Goal: Information Seeking & Learning: Learn about a topic

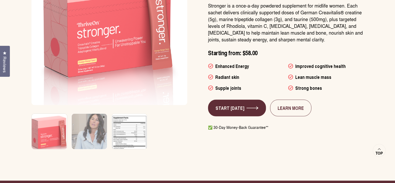
scroll to position [1584, 0]
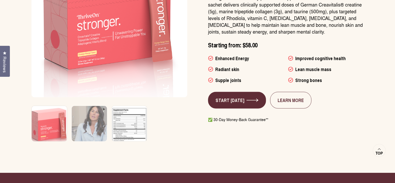
click at [138, 105] on img at bounding box center [129, 127] width 37 height 44
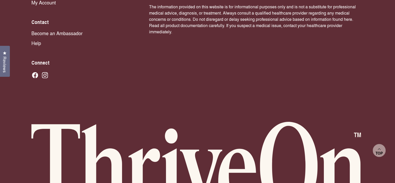
scroll to position [1687, 0]
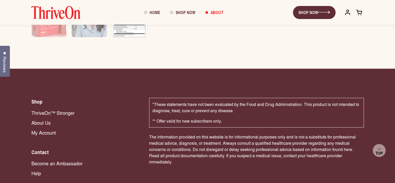
click at [47, 119] on link "About Us" at bounding box center [84, 122] width 107 height 7
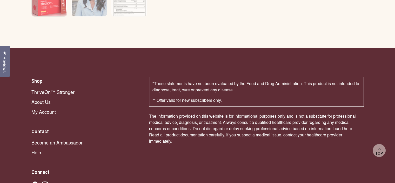
scroll to position [1708, 0]
click at [44, 88] on link "ThriveOn™ Stronger" at bounding box center [84, 91] width 107 height 7
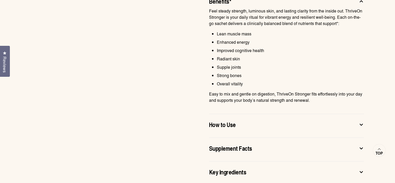
scroll to position [337, 0]
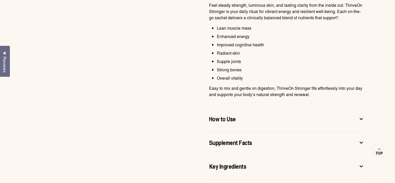
click at [228, 124] on button "How to Use" at bounding box center [286, 119] width 155 height 11
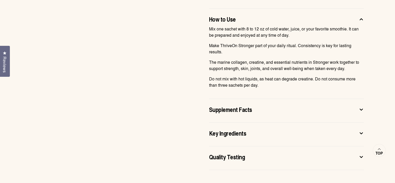
click at [246, 111] on span "Supplement Facts" at bounding box center [230, 109] width 43 height 8
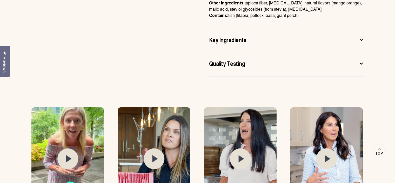
scroll to position [545, 0]
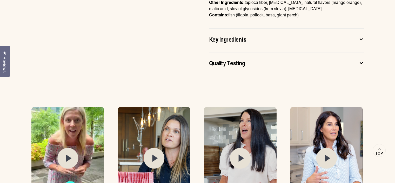
click at [237, 39] on span "Key Ingredients" at bounding box center [227, 39] width 37 height 8
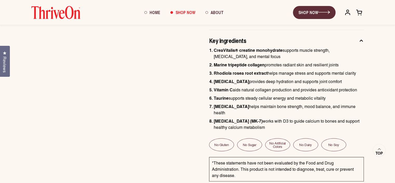
scroll to position [415, 0]
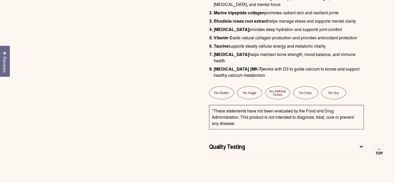
click at [240, 136] on css-accordion-collapsible "Quality Testing Every batch of Stronger is tested in ISO 17025 accredited labor…" at bounding box center [286, 148] width 155 height 24
click at [240, 142] on span "Quality Testing" at bounding box center [227, 146] width 36 height 8
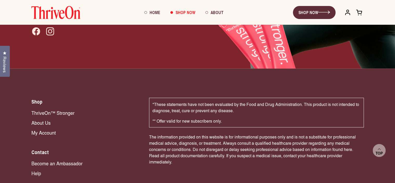
scroll to position [1021, 0]
